Goal: Task Accomplishment & Management: Use online tool/utility

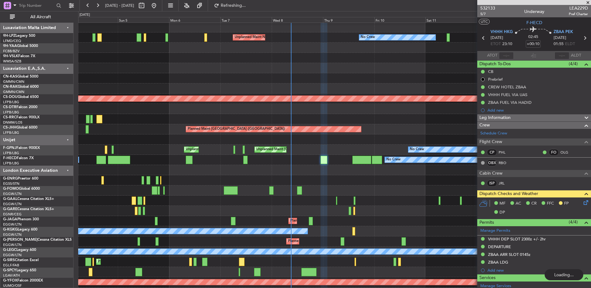
click at [327, 108] on div at bounding box center [334, 109] width 512 height 10
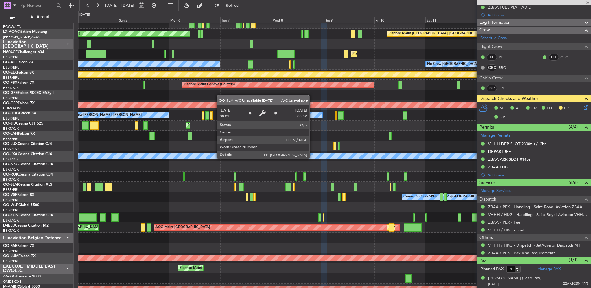
scroll to position [372, 0]
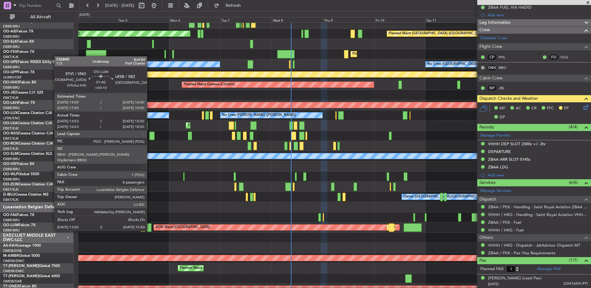
click at [150, 230] on div at bounding box center [149, 227] width 4 height 8
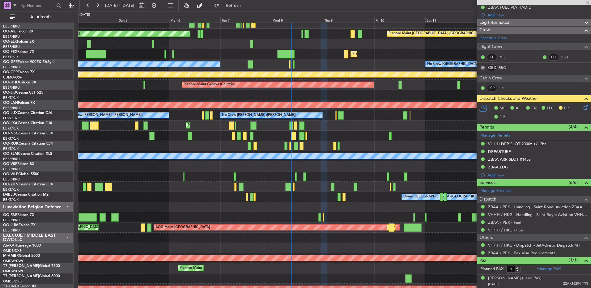
type input "14:03"
type input "15:40"
type input "8"
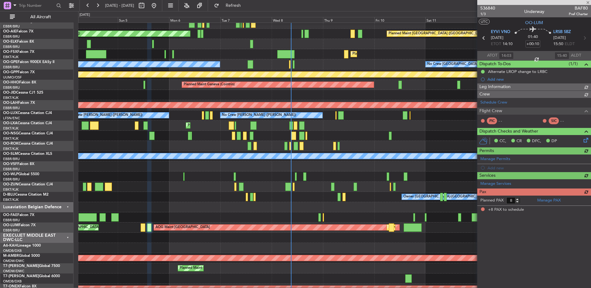
scroll to position [0, 0]
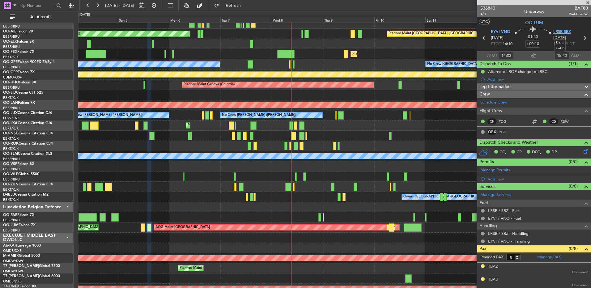
click at [564, 32] on span "LRSB SBZ" at bounding box center [562, 32] width 18 height 6
